Goal: Information Seeking & Learning: Learn about a topic

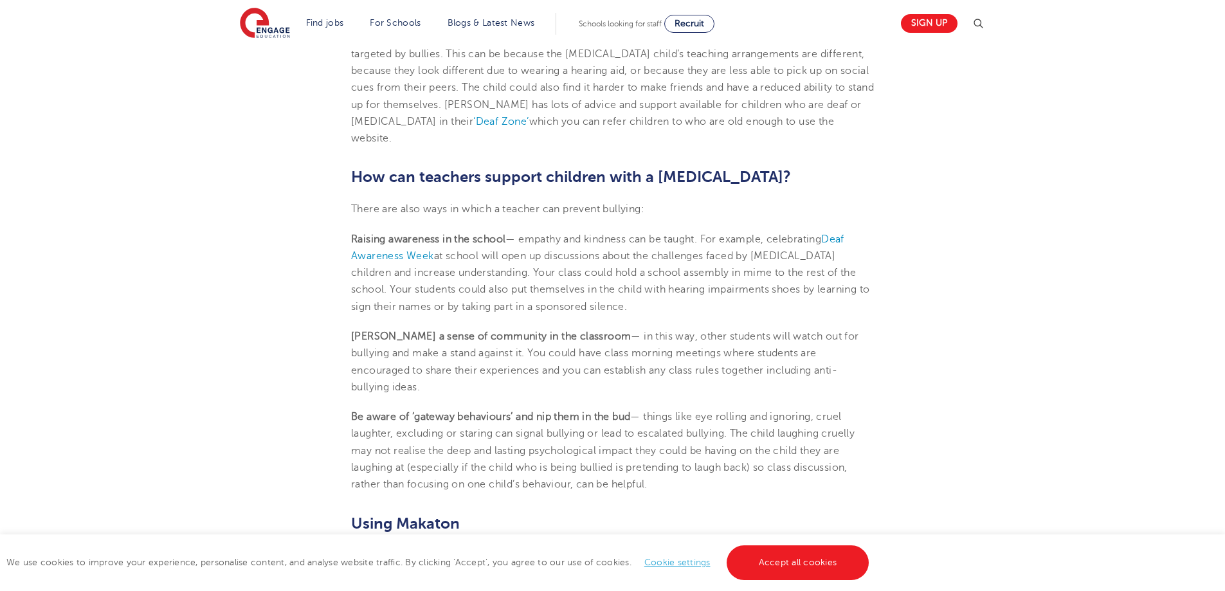
scroll to position [2443, 0]
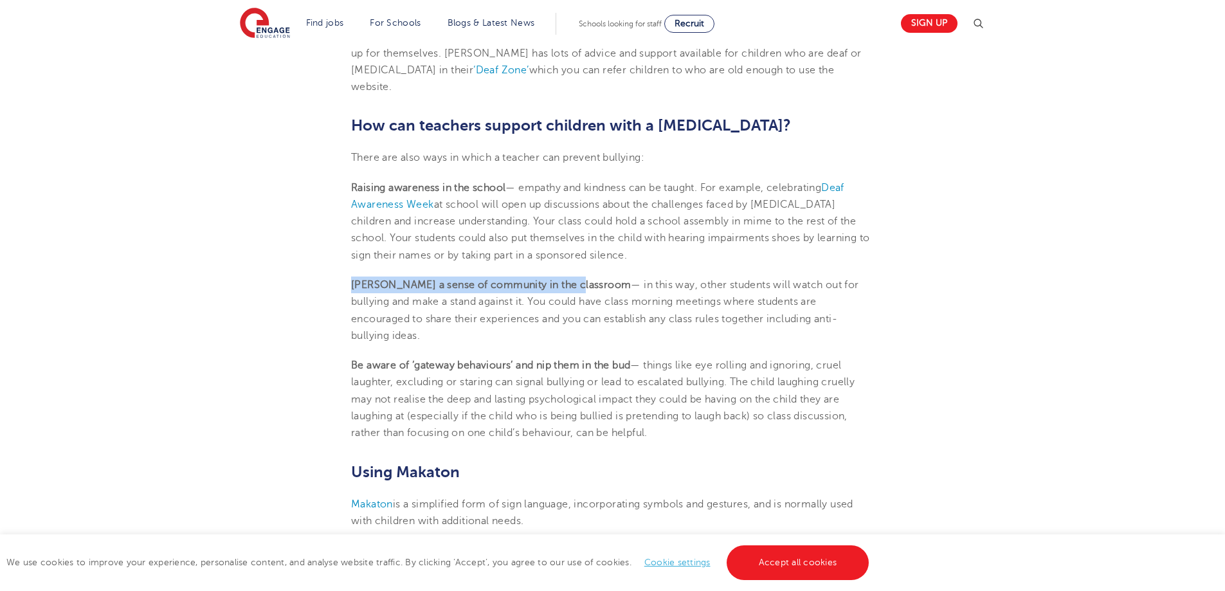
drag, startPoint x: 352, startPoint y: 284, endPoint x: 574, endPoint y: 289, distance: 221.9
click at [574, 289] on b "[PERSON_NAME] a sense of community in the classroom" at bounding box center [491, 285] width 280 height 12
click at [745, 282] on span "— in this way, other students will watch out for bullying and make a stand agai…" at bounding box center [605, 310] width 508 height 62
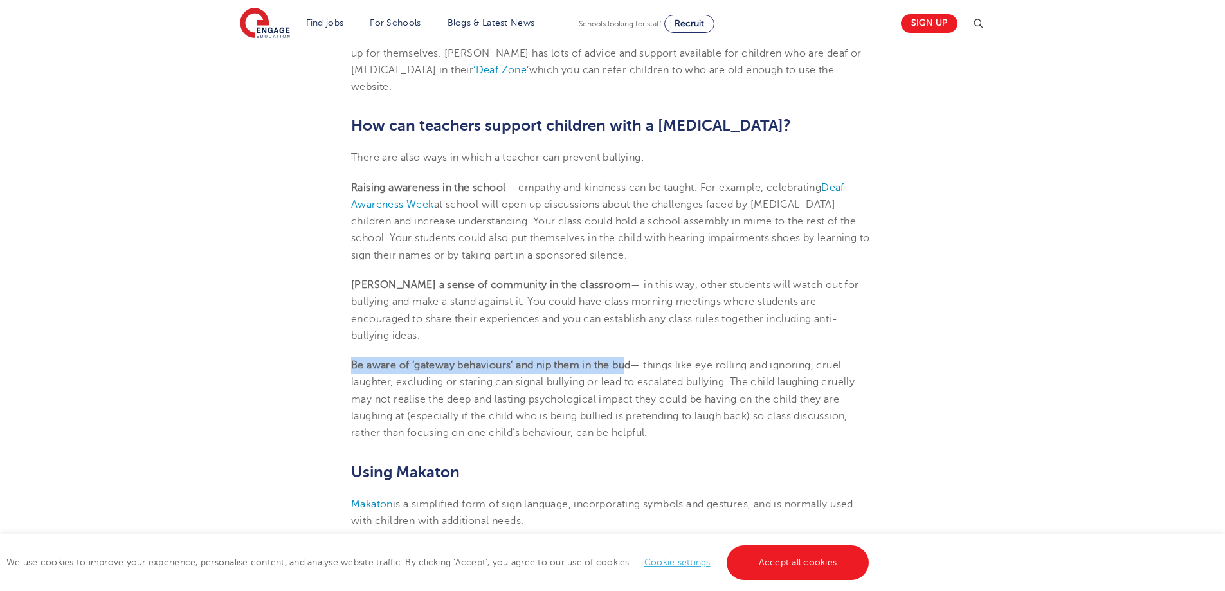
drag, startPoint x: 353, startPoint y: 348, endPoint x: 630, endPoint y: 351, distance: 277.1
click at [629, 359] on b "Be aware of ‘gateway behaviours’ and nip them in the bud" at bounding box center [490, 365] width 279 height 12
click at [641, 359] on span "— things like eye rolling and ignoring, cruel laughter, excluding or staring ca…" at bounding box center [602, 398] width 503 height 79
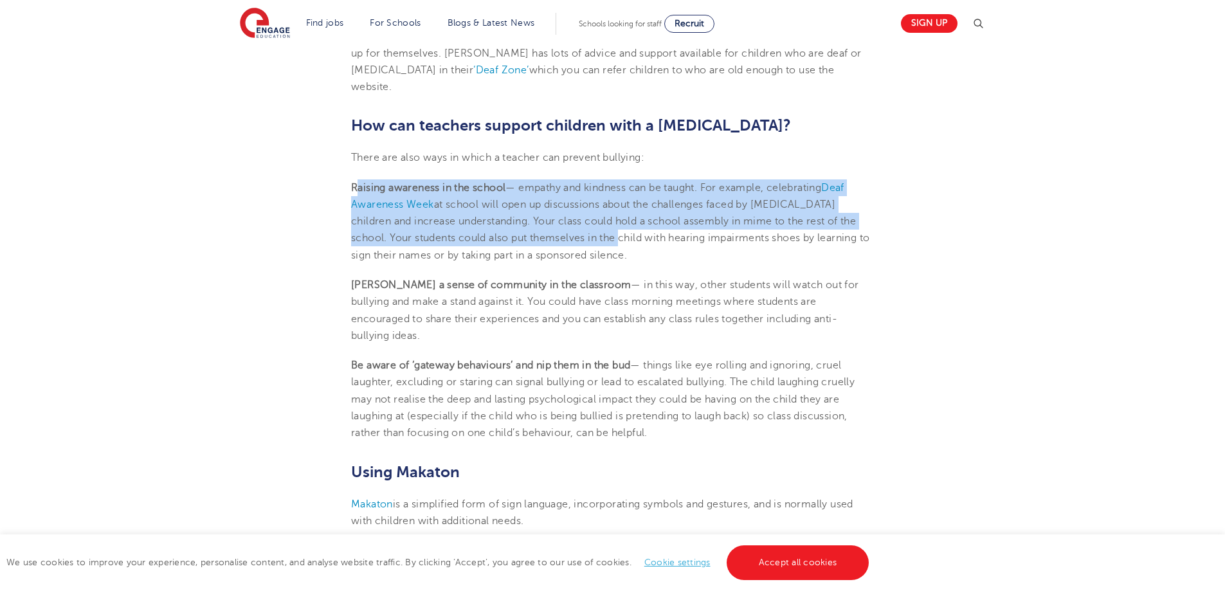
drag, startPoint x: 357, startPoint y: 188, endPoint x: 613, endPoint y: 240, distance: 260.5
click at [613, 240] on p "Raising awareness in the school — empathy and kindness can be taught. For examp…" at bounding box center [612, 221] width 523 height 84
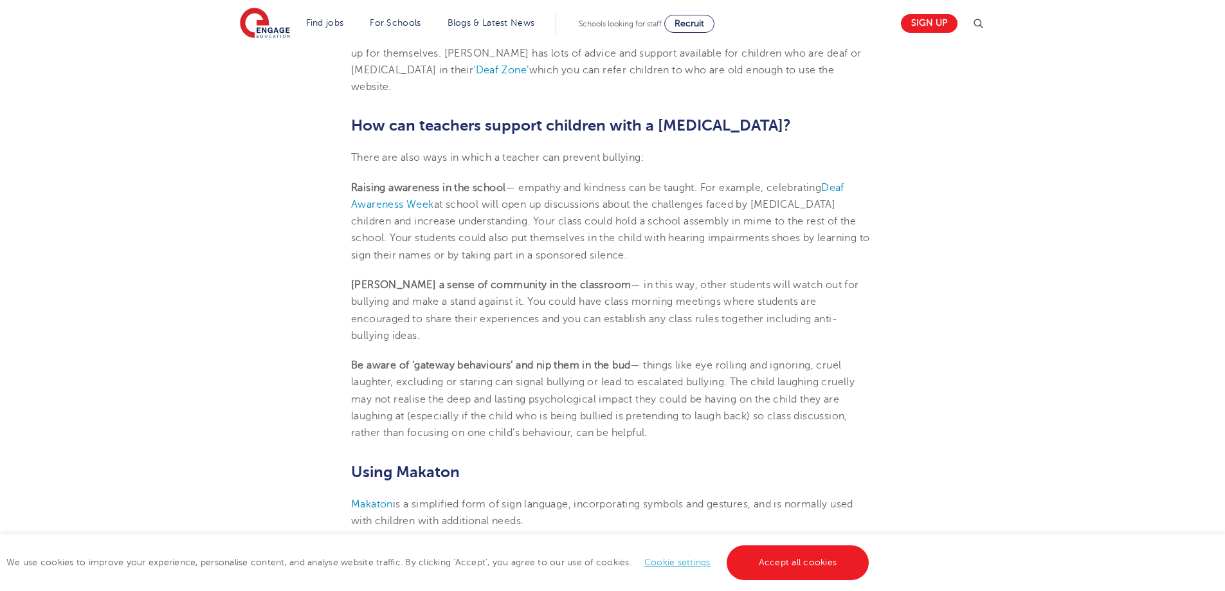
click at [671, 252] on p "Raising awareness in the school — empathy and kindness can be taught. For examp…" at bounding box center [612, 221] width 523 height 84
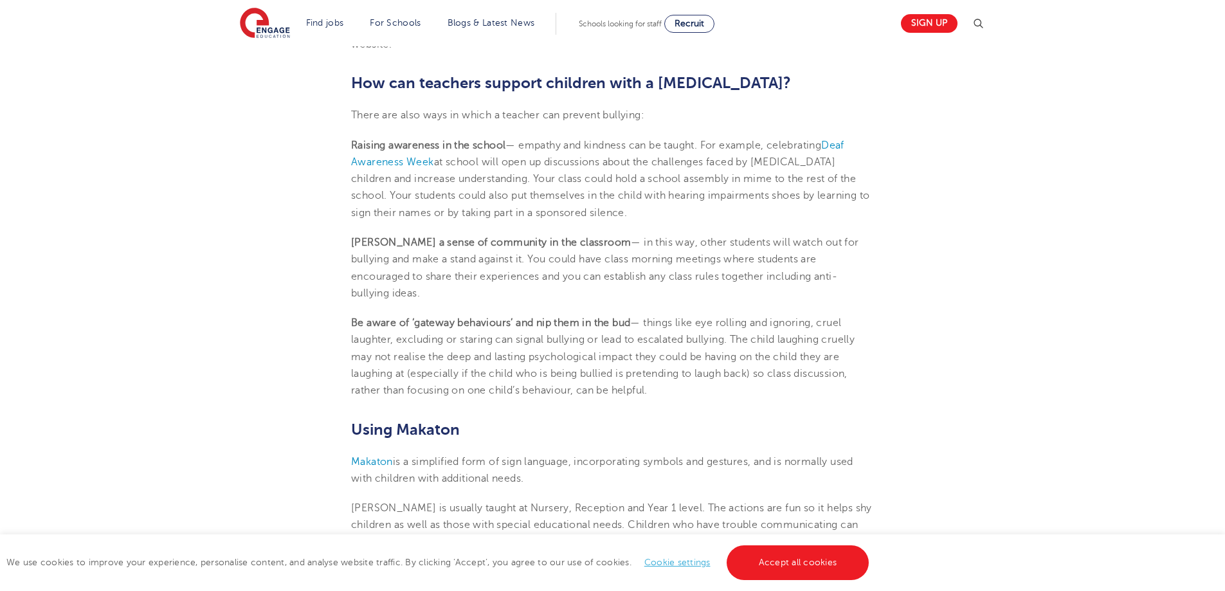
scroll to position [2508, 0]
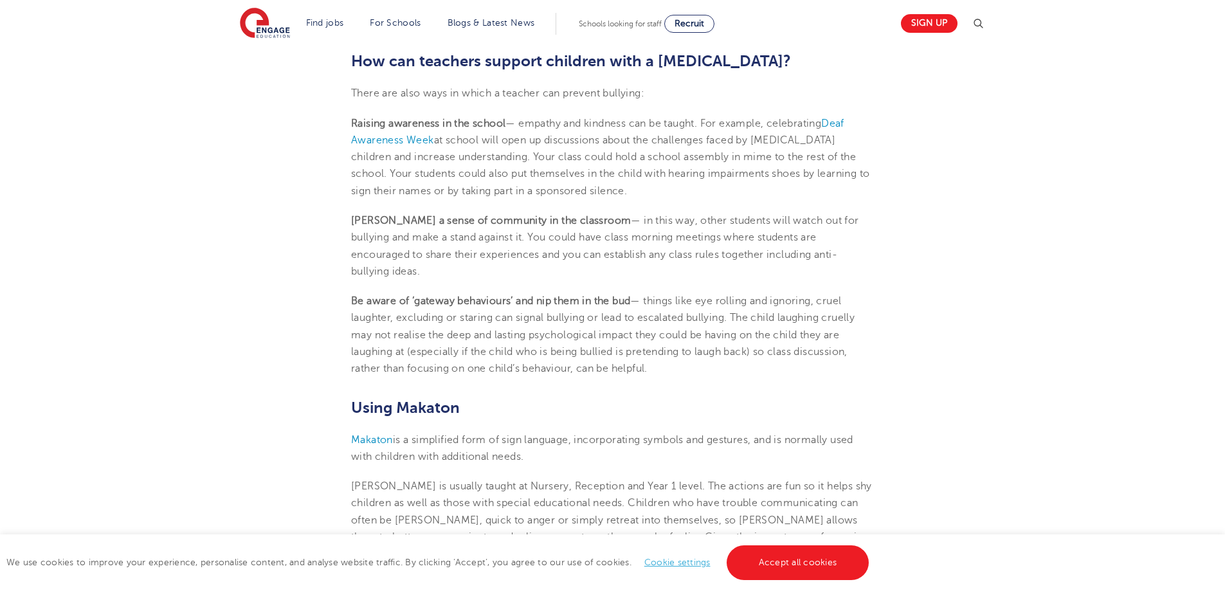
drag, startPoint x: 352, startPoint y: 226, endPoint x: 800, endPoint y: 241, distance: 448.4
click at [842, 249] on p "[PERSON_NAME] a sense of community in the classroom — in this way, other studen…" at bounding box center [612, 246] width 523 height 68
copy p "[PERSON_NAME] a sense of community in the classroom — in this way, other studen…"
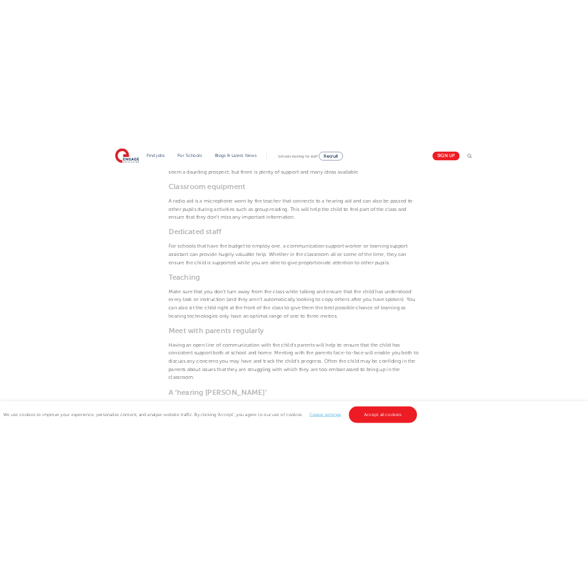
scroll to position [1800, 0]
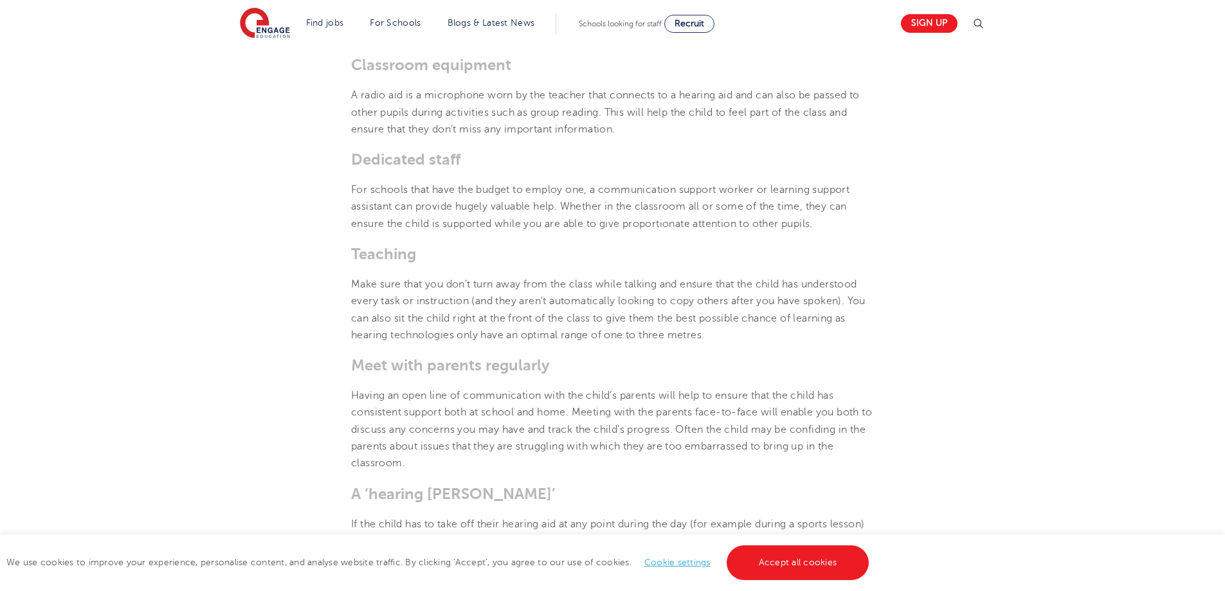
drag, startPoint x: 354, startPoint y: 286, endPoint x: 700, endPoint y: 323, distance: 348.5
click at [711, 334] on span "Make sure that you don’t turn away from the class while talking and ensure that…" at bounding box center [608, 309] width 514 height 62
copy span "Make sure that you don’t turn away from the class while talking and ensure that…"
